Goal: Task Accomplishment & Management: Manage account settings

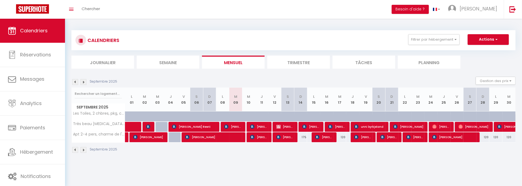
scroll to position [19, 0]
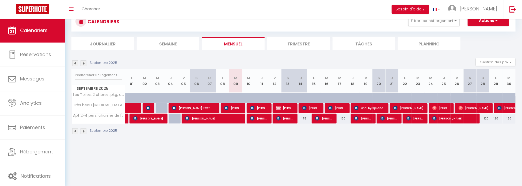
click at [83, 64] on img at bounding box center [84, 63] width 6 height 6
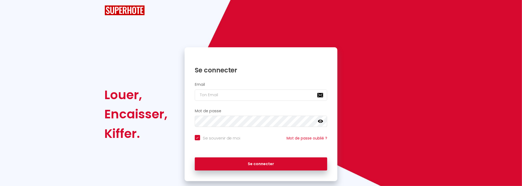
checkbox input "true"
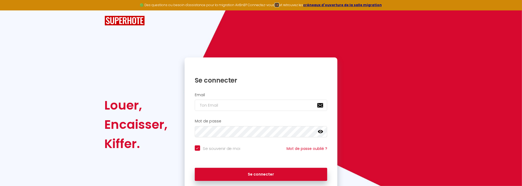
click at [279, 7] on strong "ICI" at bounding box center [277, 5] width 5 height 5
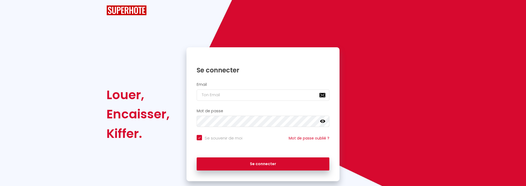
checkbox input "true"
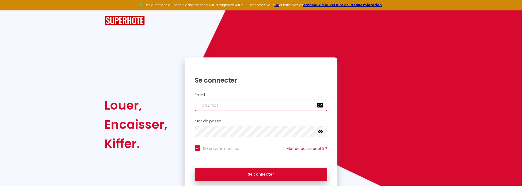
click at [235, 102] on input "email" at bounding box center [261, 105] width 133 height 11
type input "g"
checkbox input "true"
type input "gl"
checkbox input "true"
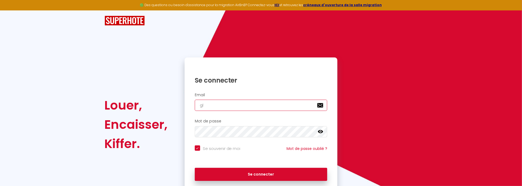
type input "glr"
checkbox input "true"
type input "glri"
checkbox input "true"
type input "glrin"
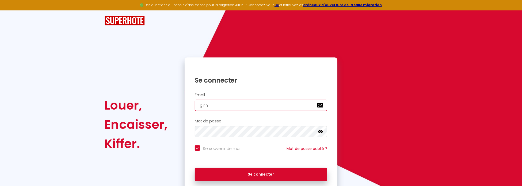
checkbox input "true"
type input "glrinv"
checkbox input "true"
type input "glrinve"
checkbox input "true"
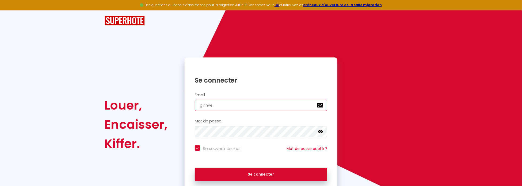
type input "glrinves"
checkbox input "true"
type input "glrinvest"
checkbox input "true"
type input "glrinvest@"
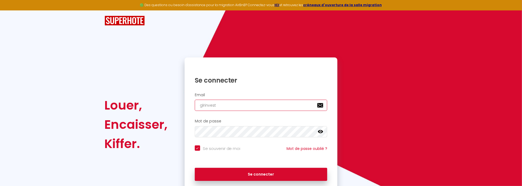
checkbox input "true"
type input "glrinvest@y"
checkbox input "true"
type input "glrinvest@ya"
checkbox input "true"
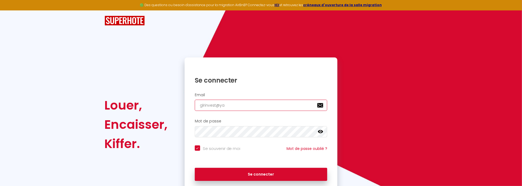
type input "glrinvest@yah"
checkbox input "true"
type input "glrinvest@yaho"
checkbox input "true"
type input "[EMAIL_ADDRESS]"
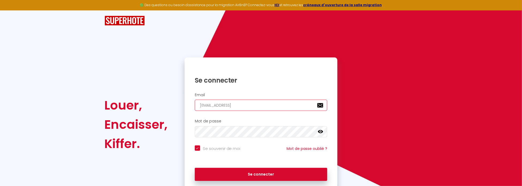
checkbox input "true"
type input "[EMAIL_ADDRESS]."
checkbox input "true"
type input "glrinvest@yahoo.c"
checkbox input "true"
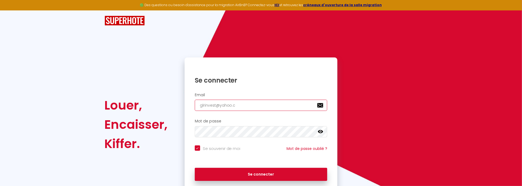
type input "[EMAIL_ADDRESS][DOMAIN_NAME]"
checkbox input "true"
type input "[EMAIL_ADDRESS][DOMAIN_NAME]"
checkbox input "true"
type input "[EMAIL_ADDRESS][DOMAIN_NAME]"
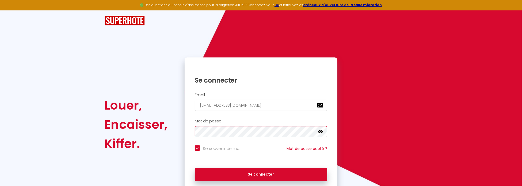
click at [195, 168] on button "Se connecter" at bounding box center [261, 174] width 133 height 13
checkbox input "true"
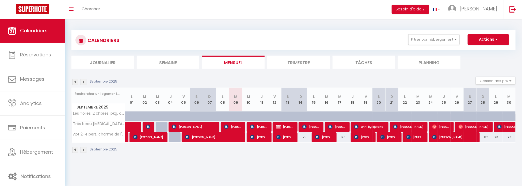
click at [85, 82] on img at bounding box center [84, 82] width 6 height 6
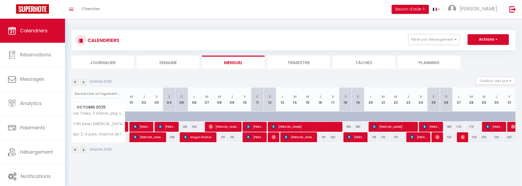
click at [85, 82] on img at bounding box center [84, 82] width 6 height 6
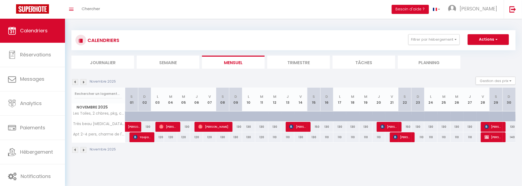
click at [85, 82] on img at bounding box center [84, 82] width 6 height 6
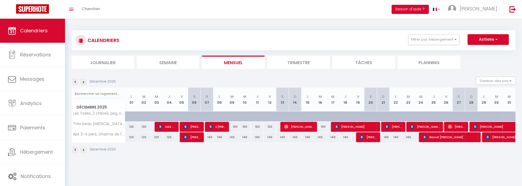
click at [85, 82] on img at bounding box center [84, 82] width 6 height 6
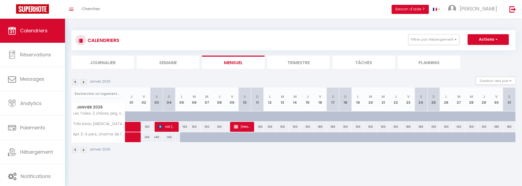
click at [85, 82] on img at bounding box center [84, 82] width 6 height 6
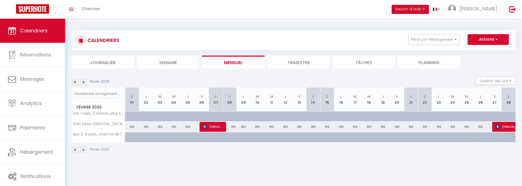
click at [85, 82] on img at bounding box center [84, 82] width 6 height 6
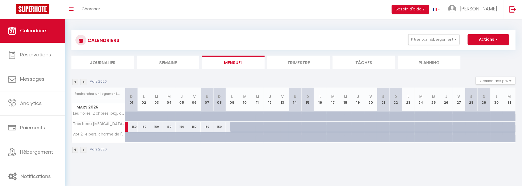
click at [74, 82] on img at bounding box center [75, 82] width 6 height 6
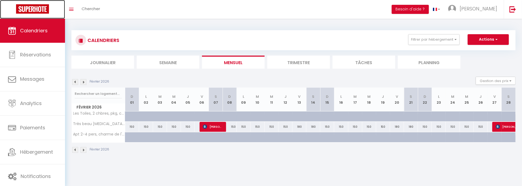
click at [34, 7] on img at bounding box center [32, 8] width 33 height 9
click at [73, 8] on icon "Toggle menubar" at bounding box center [71, 8] width 5 height 3
click at [72, 10] on link "Toggle menubar" at bounding box center [71, 9] width 13 height 19
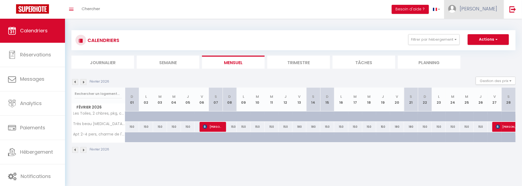
click at [480, 9] on span "[PERSON_NAME]" at bounding box center [478, 8] width 37 height 7
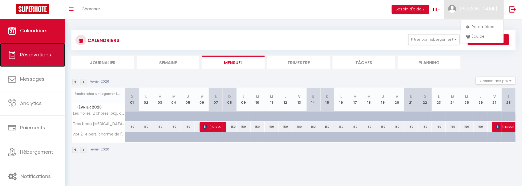
click at [36, 52] on span "Réservations" at bounding box center [35, 54] width 31 height 7
select select "not_cancelled"
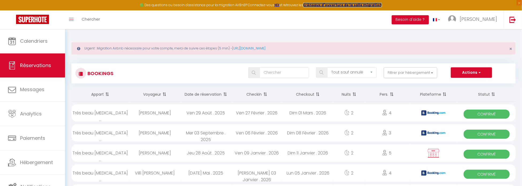
click at [355, 5] on strong "créneaux d'ouverture de la salle migration" at bounding box center [342, 5] width 79 height 5
